Goal: Information Seeking & Learning: Learn about a topic

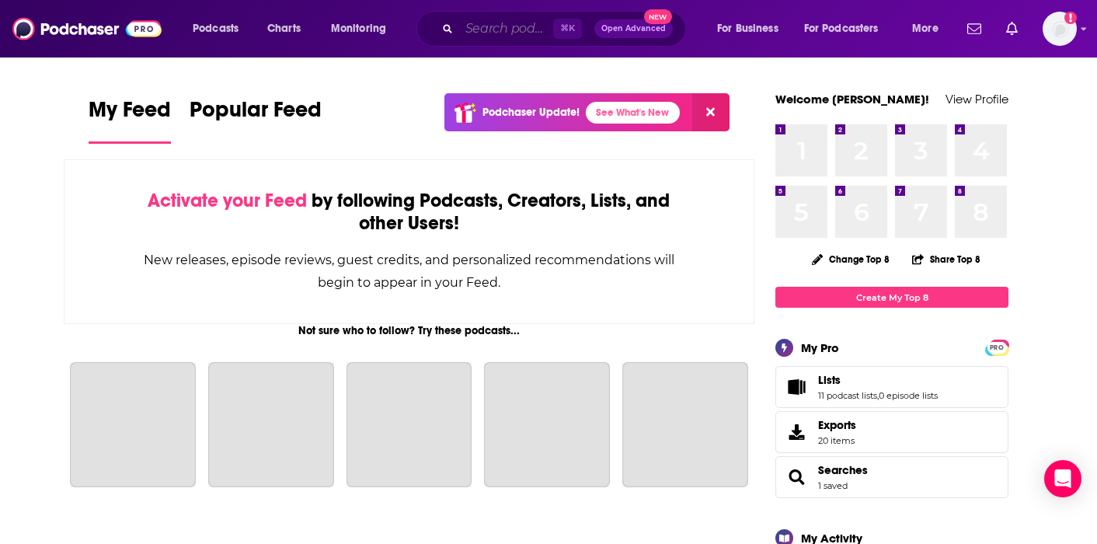
click at [467, 30] on input "Search podcasts, credits, & more..." at bounding box center [506, 28] width 94 height 25
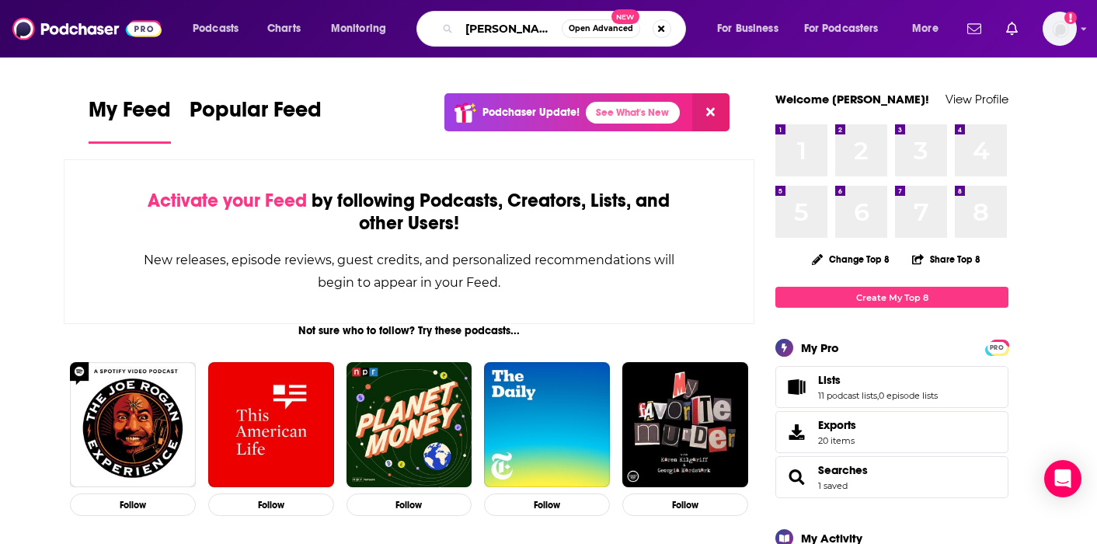
type input "[PERSON_NAME] to say"
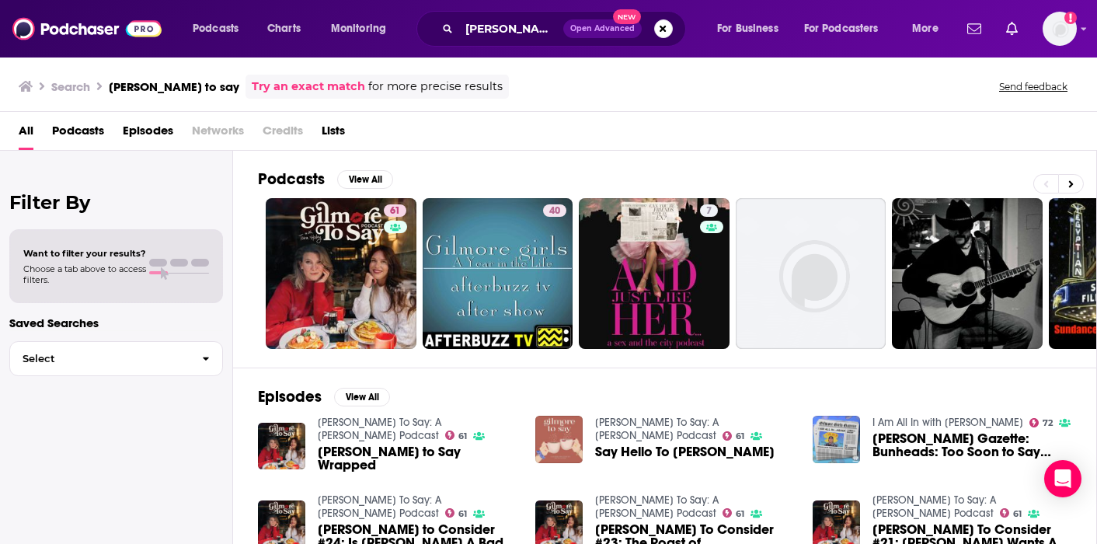
click at [407, 448] on span "[PERSON_NAME] to Say Wrapped" at bounding box center [417, 458] width 199 height 26
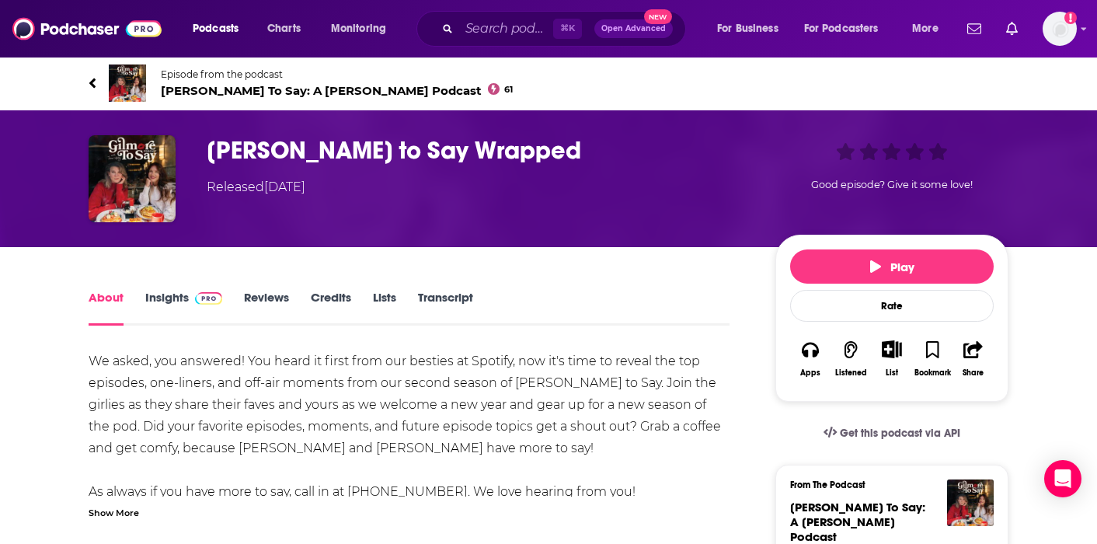
click at [173, 296] on link "Insights" at bounding box center [183, 308] width 77 height 36
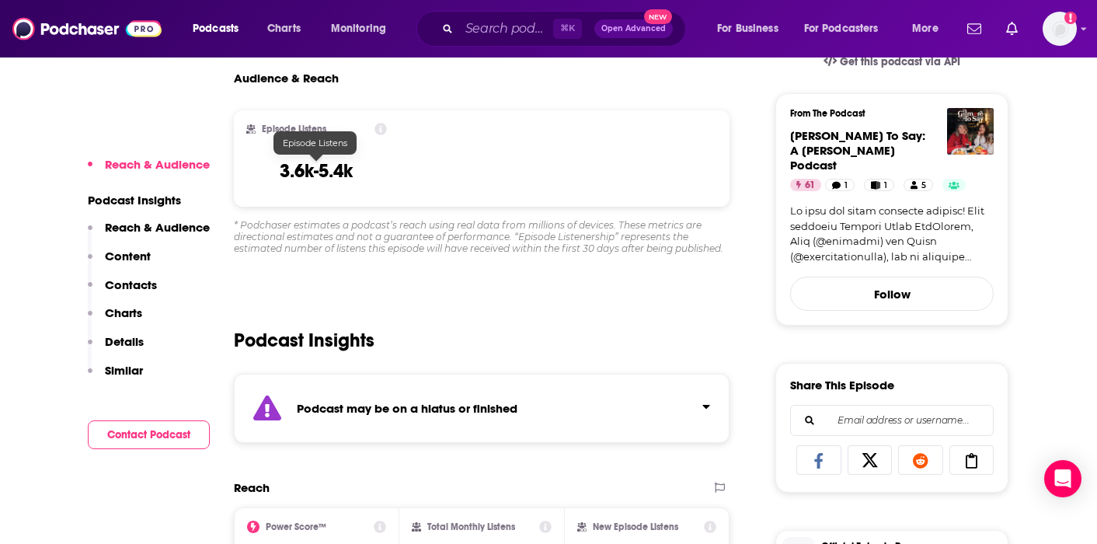
scroll to position [377, 0]
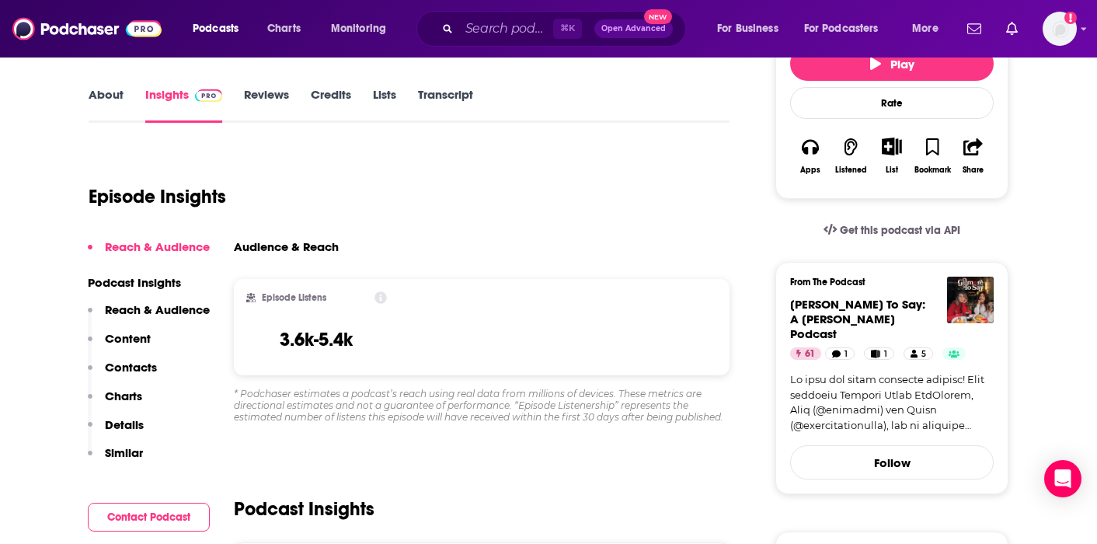
click at [141, 367] on p "Contacts" at bounding box center [131, 367] width 52 height 15
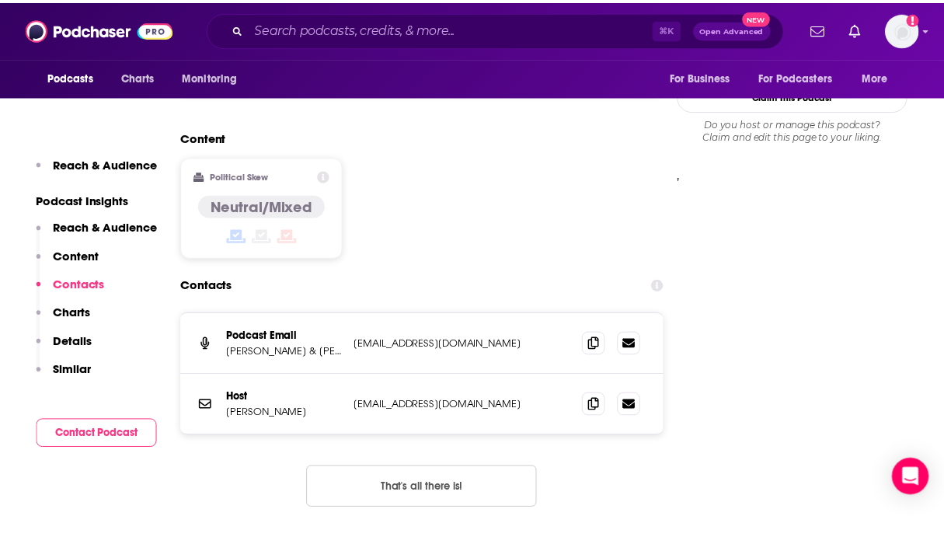
scroll to position [1331, 0]
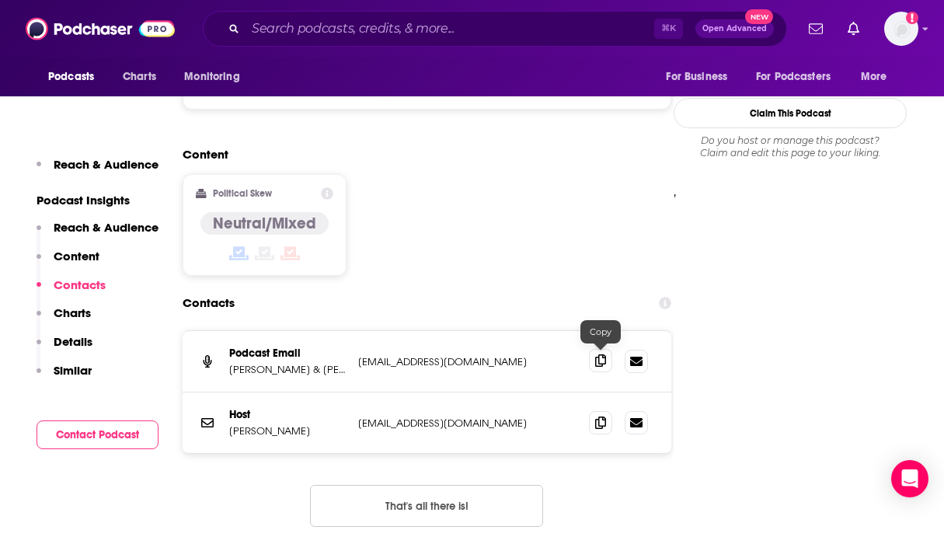
click at [596, 357] on icon at bounding box center [600, 360] width 11 height 12
click at [590, 425] on span at bounding box center [600, 421] width 23 height 23
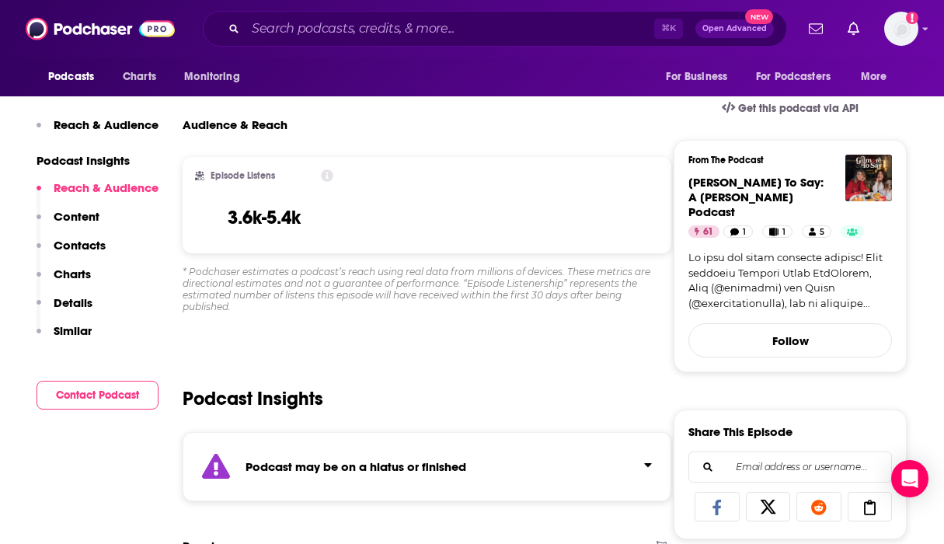
scroll to position [0, 0]
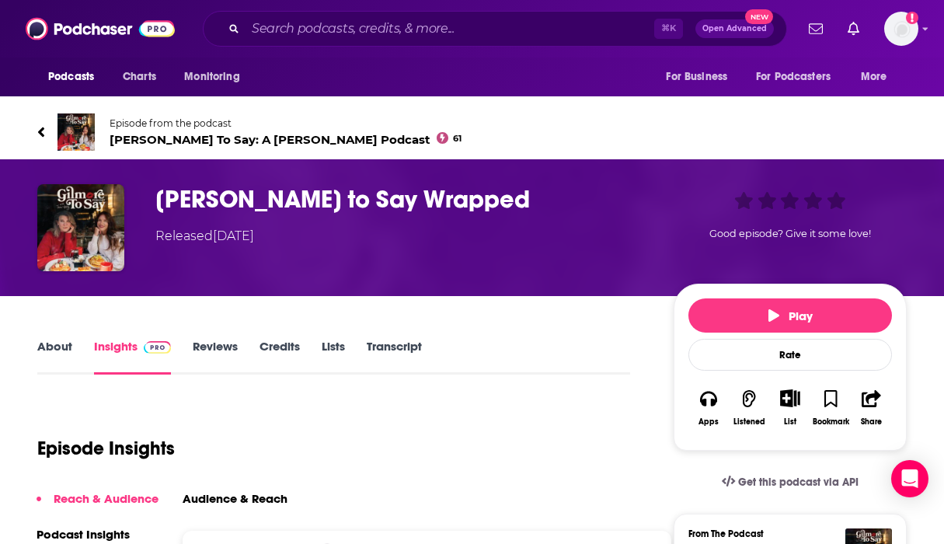
click at [39, 345] on link "About" at bounding box center [54, 357] width 35 height 36
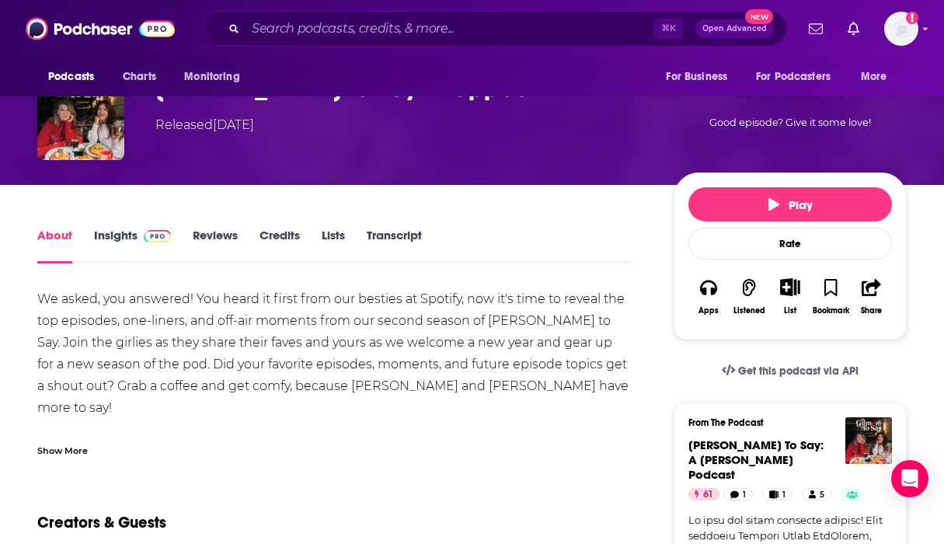
scroll to position [114, 0]
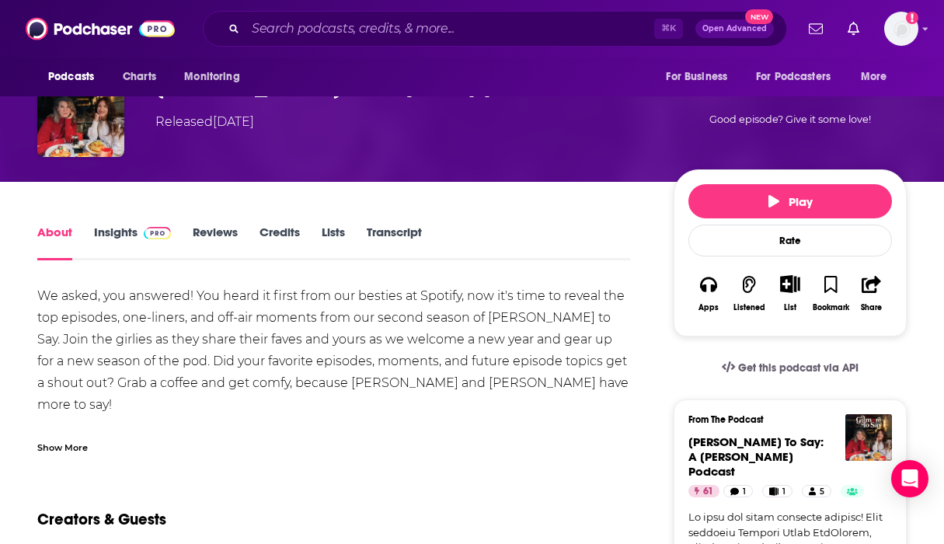
click at [82, 450] on div "Show More" at bounding box center [62, 446] width 50 height 15
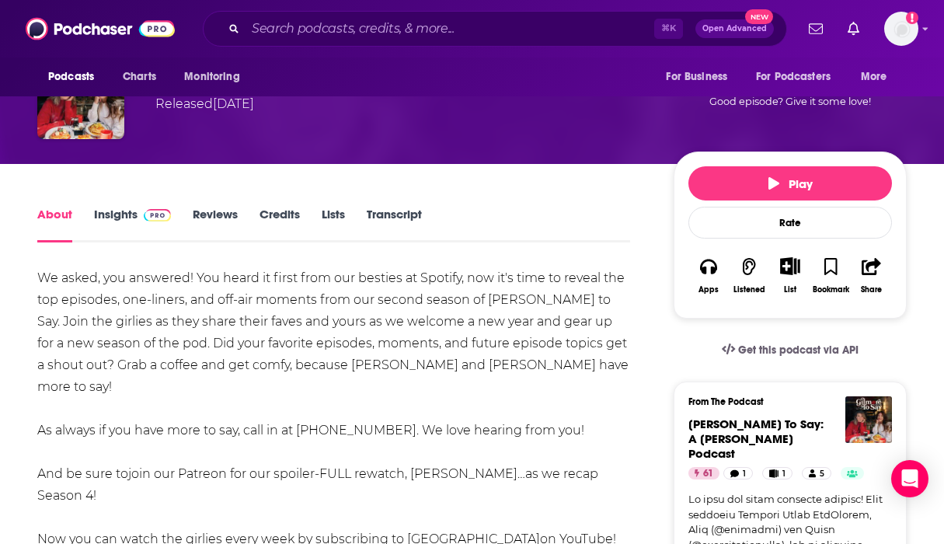
scroll to position [82, 0]
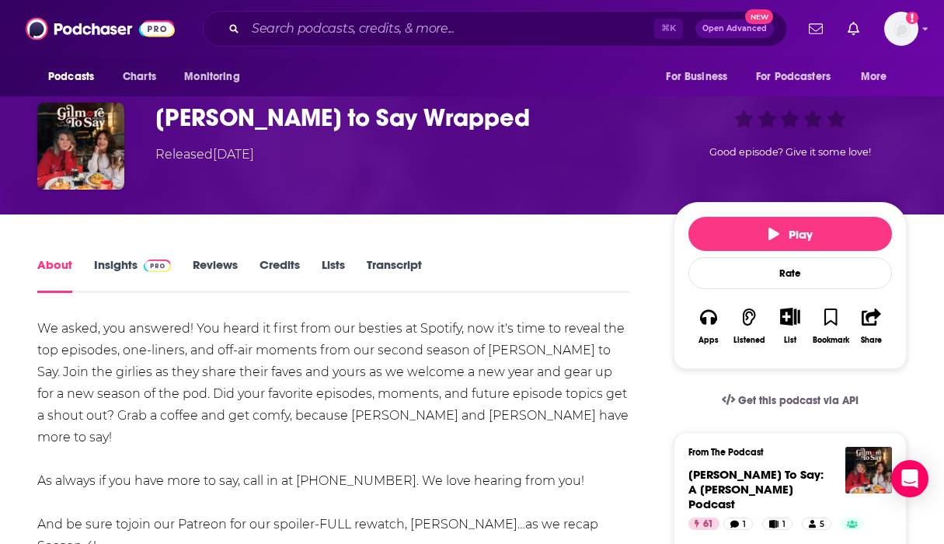
click at [141, 268] on span at bounding box center [153, 264] width 33 height 15
